Goal: Check status: Check status

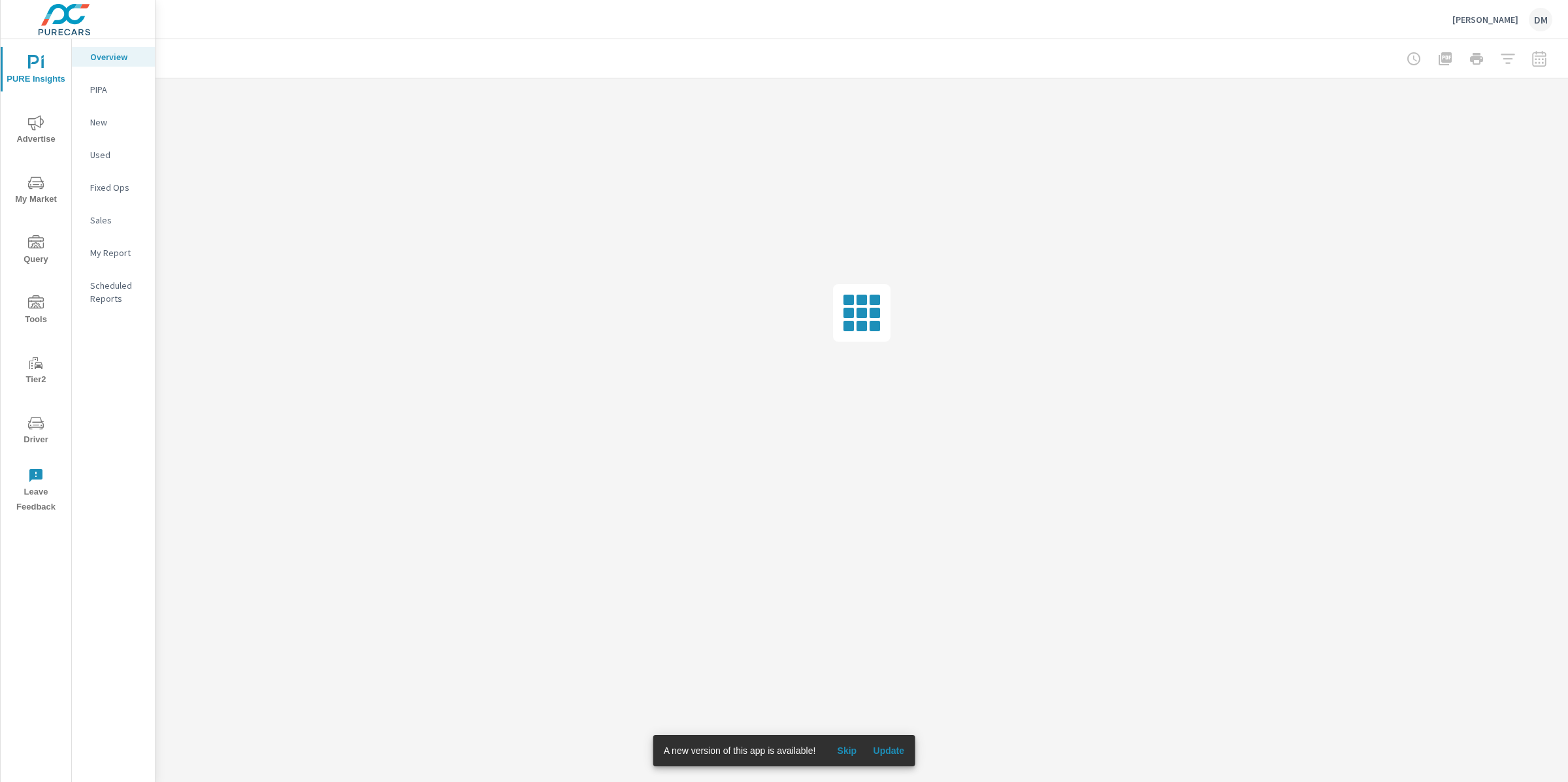
click at [902, 755] on span "Update" at bounding box center [888, 750] width 31 height 12
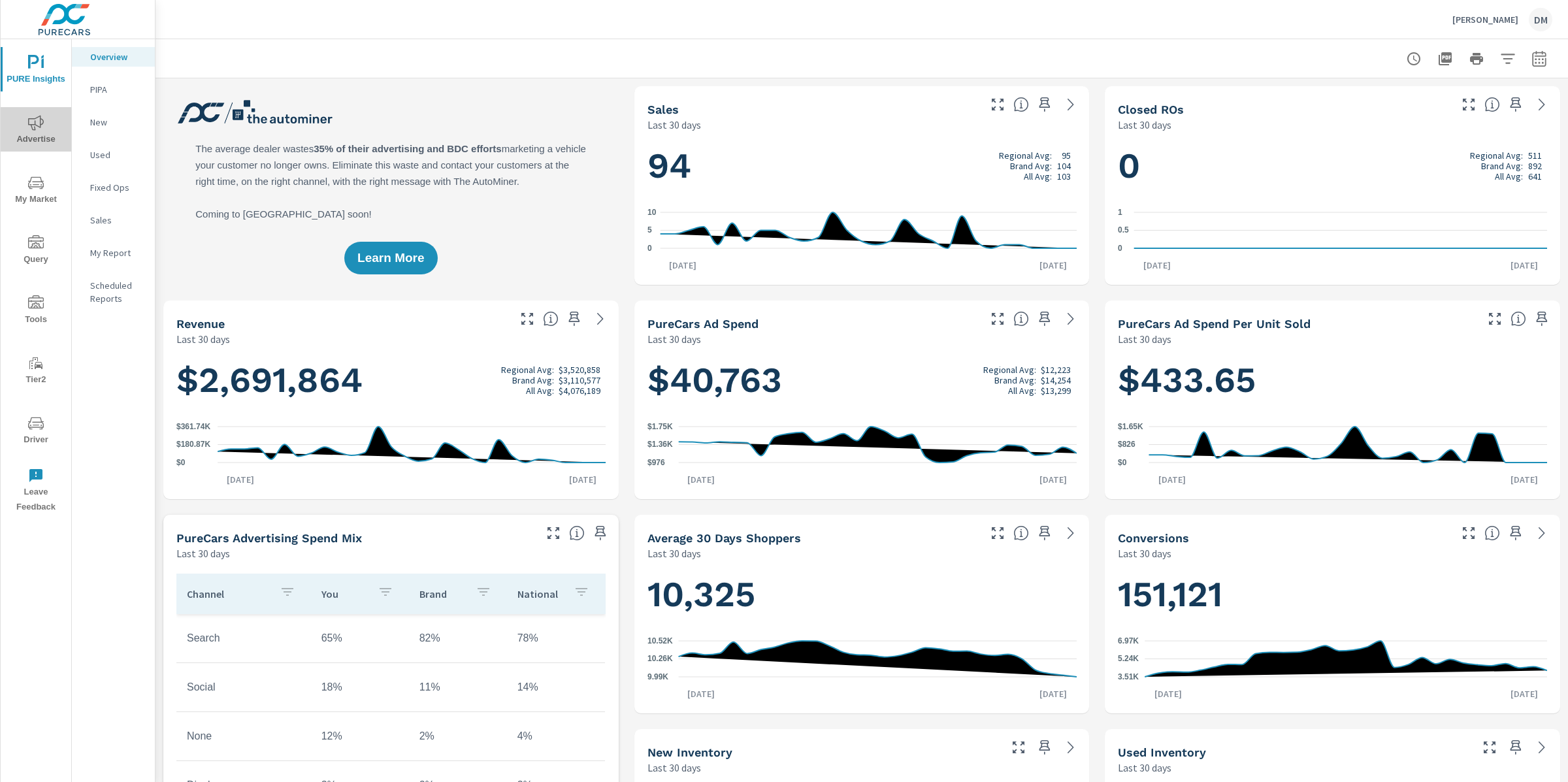
click at [50, 113] on button "Advertise" at bounding box center [36, 129] width 71 height 44
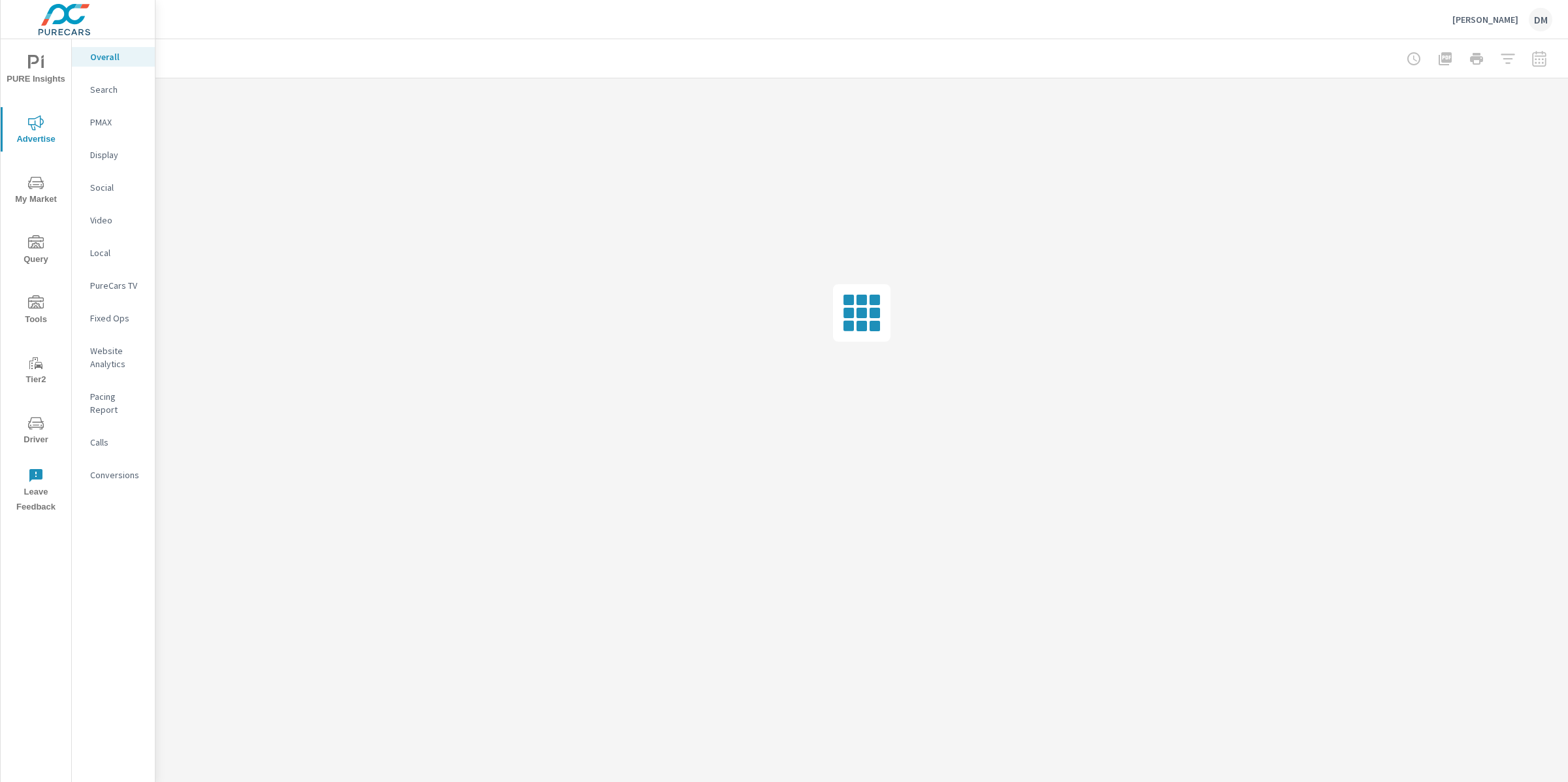
click at [122, 370] on p "Website Analytics" at bounding box center [117, 357] width 54 height 26
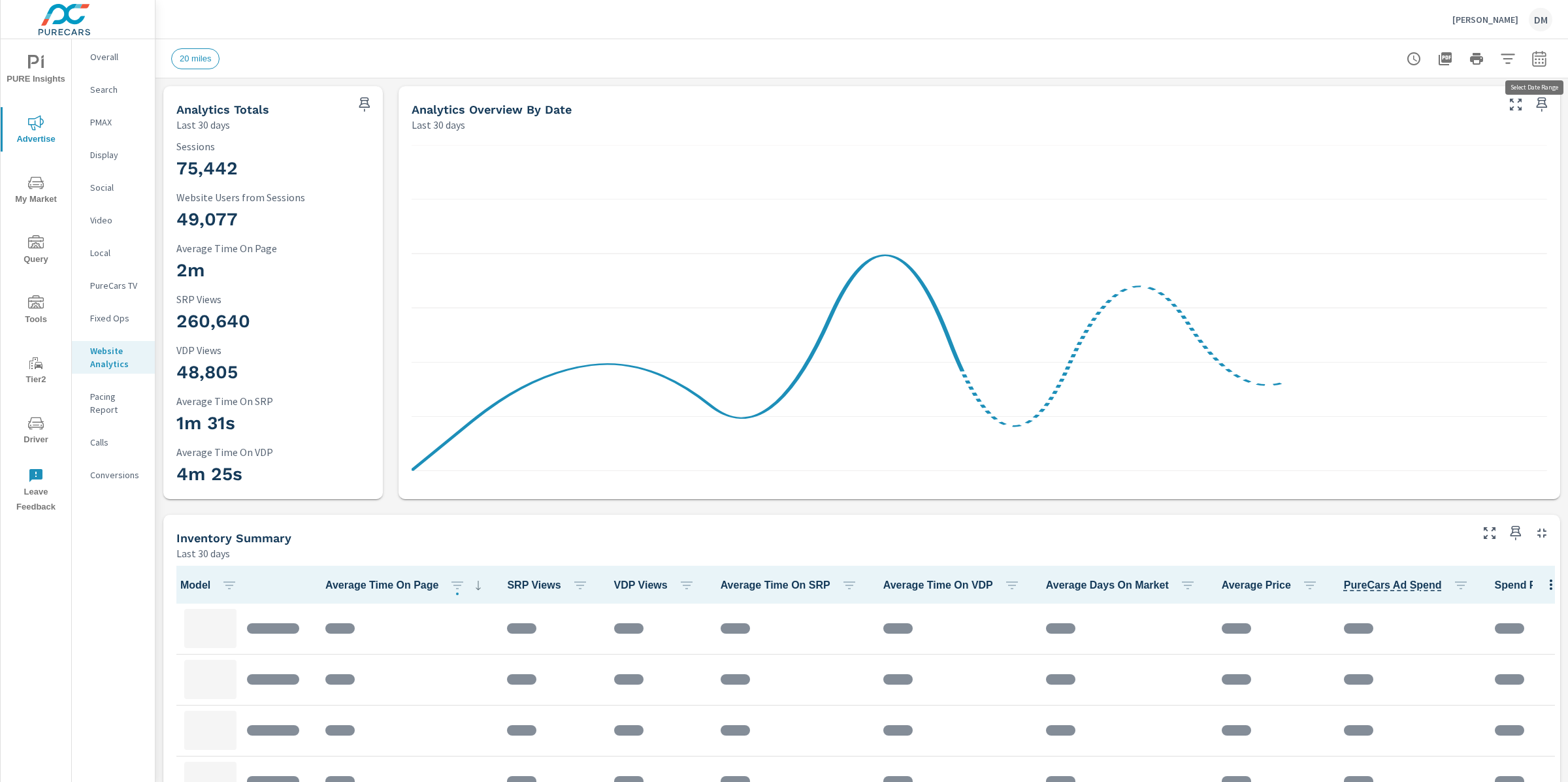
click at [1532, 57] on icon "button" at bounding box center [1539, 58] width 14 height 16
click at [1440, 107] on select "Custom Yesterday Last week Last 7 days Last 14 days Last 30 days Last 45 days L…" at bounding box center [1435, 113] width 131 height 26
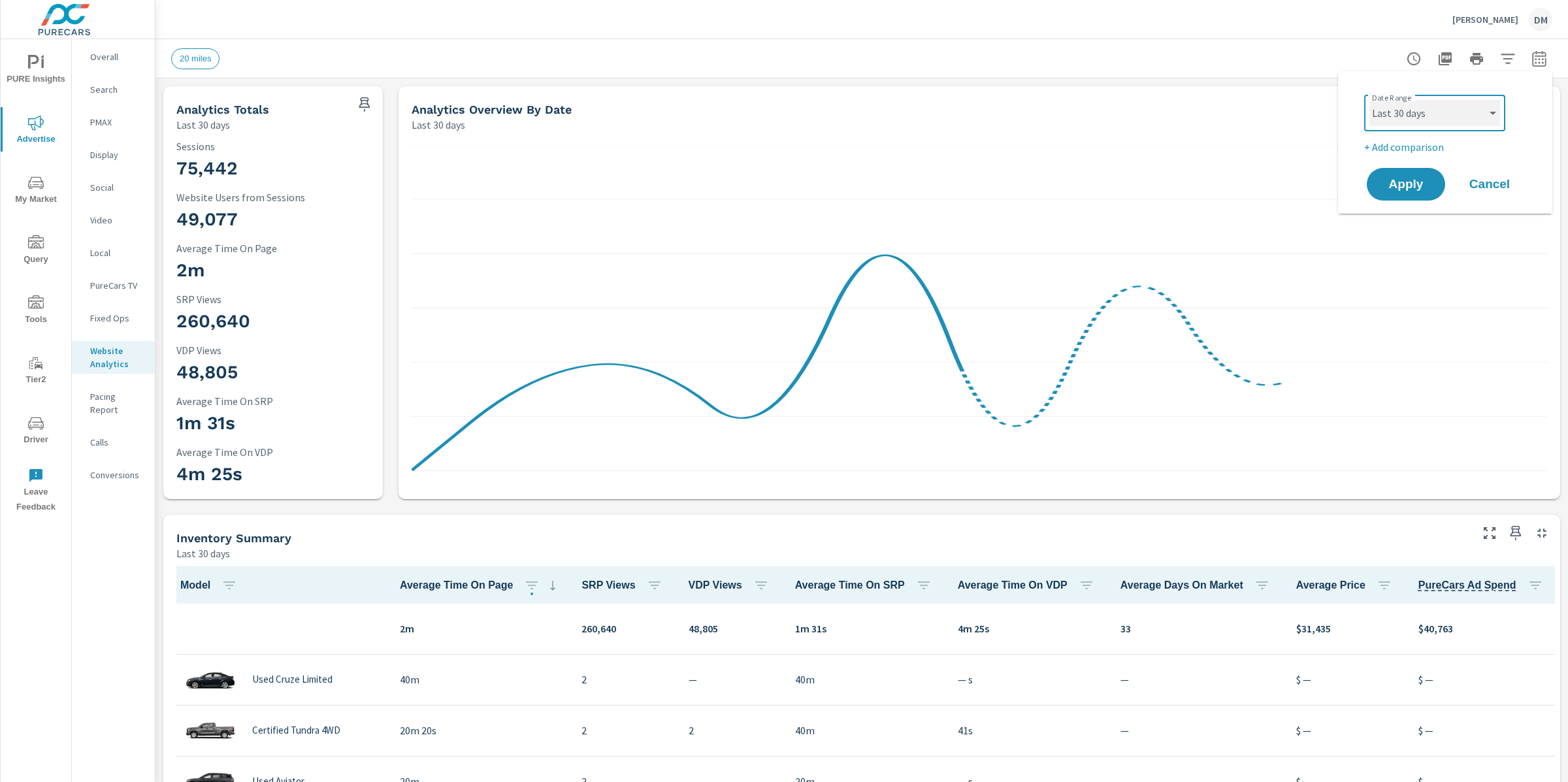
scroll to position [1, 0]
click at [1370, 100] on select "Custom Yesterday Last week Last 7 days Last 14 days Last 30 days Last 45 days L…" at bounding box center [1435, 113] width 131 height 26
select select "Month to date"
click at [1401, 185] on span "Apply" at bounding box center [1406, 184] width 53 height 12
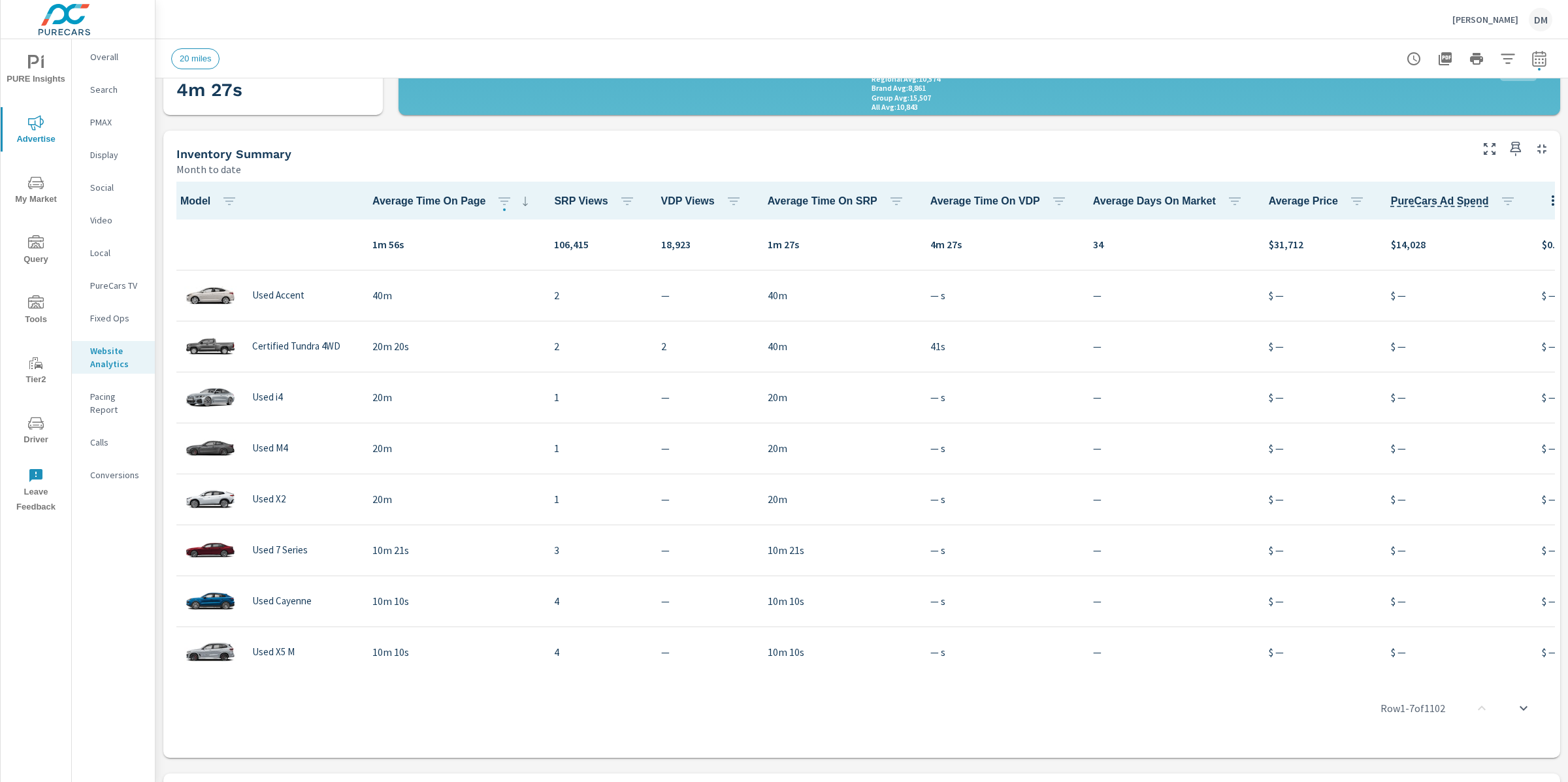
click at [131, 469] on p "Conversions" at bounding box center [117, 475] width 54 height 13
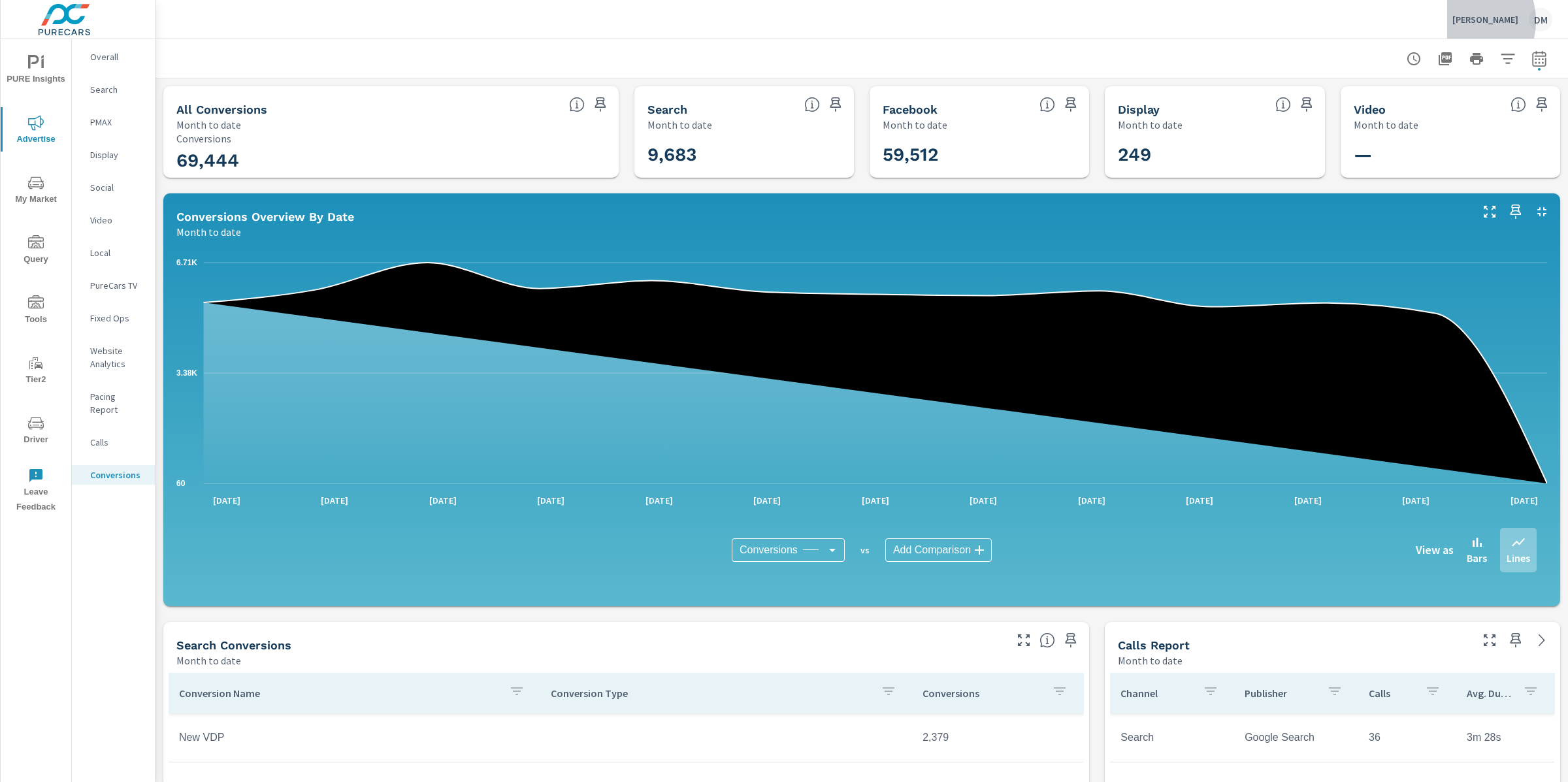
click at [1487, 21] on p "[PERSON_NAME]" at bounding box center [1485, 19] width 66 height 12
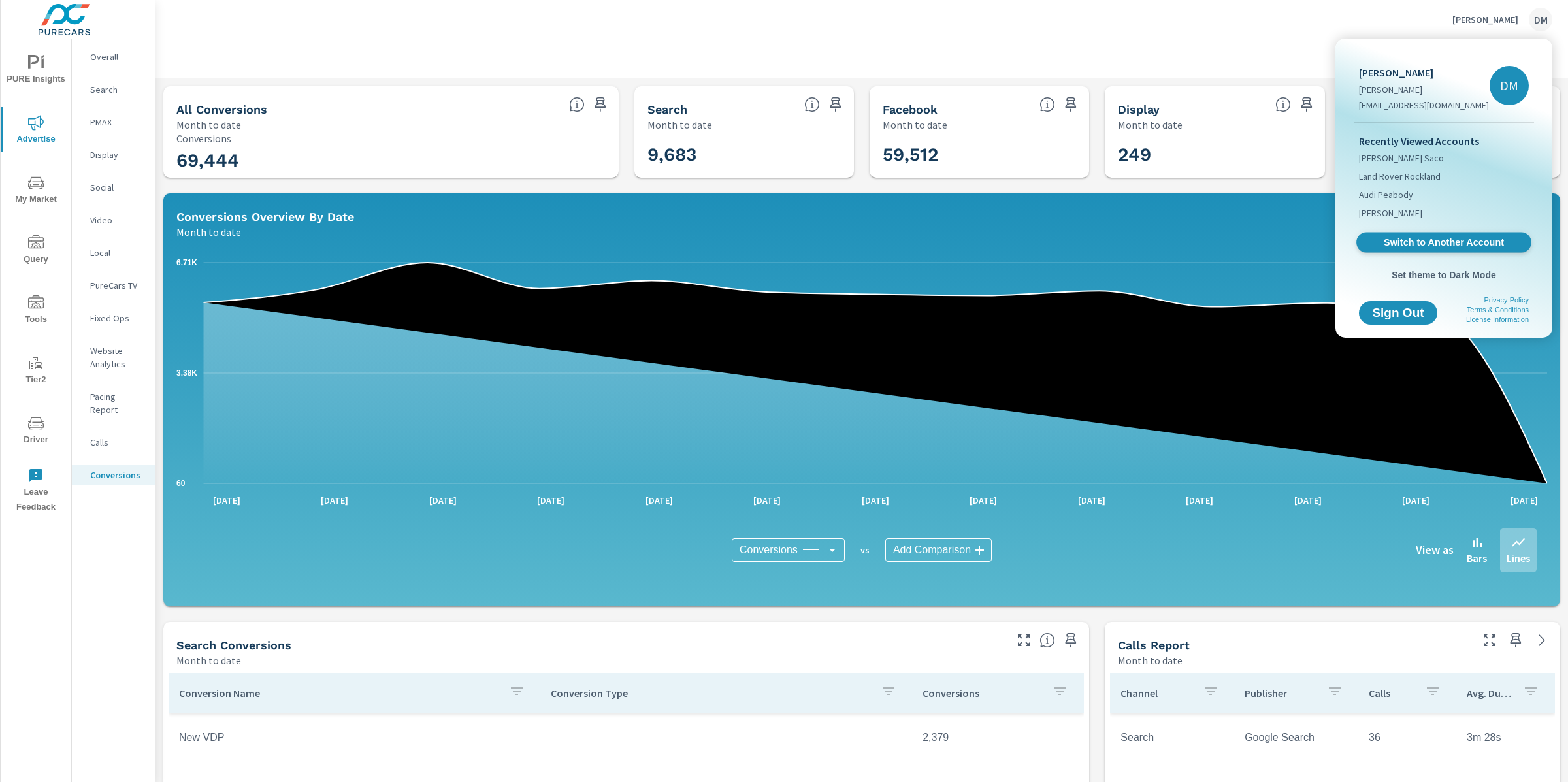
click at [1441, 243] on span "Switch to Another Account" at bounding box center [1444, 243] width 160 height 12
